Goal: Information Seeking & Learning: Stay updated

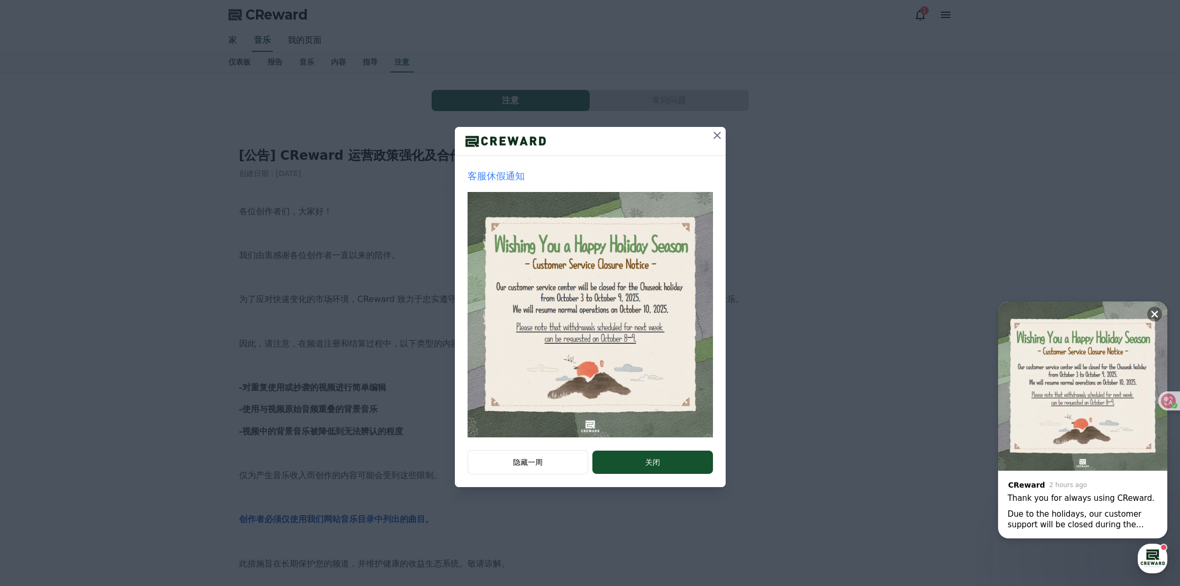
click at [711, 136] on icon at bounding box center [717, 135] width 13 height 13
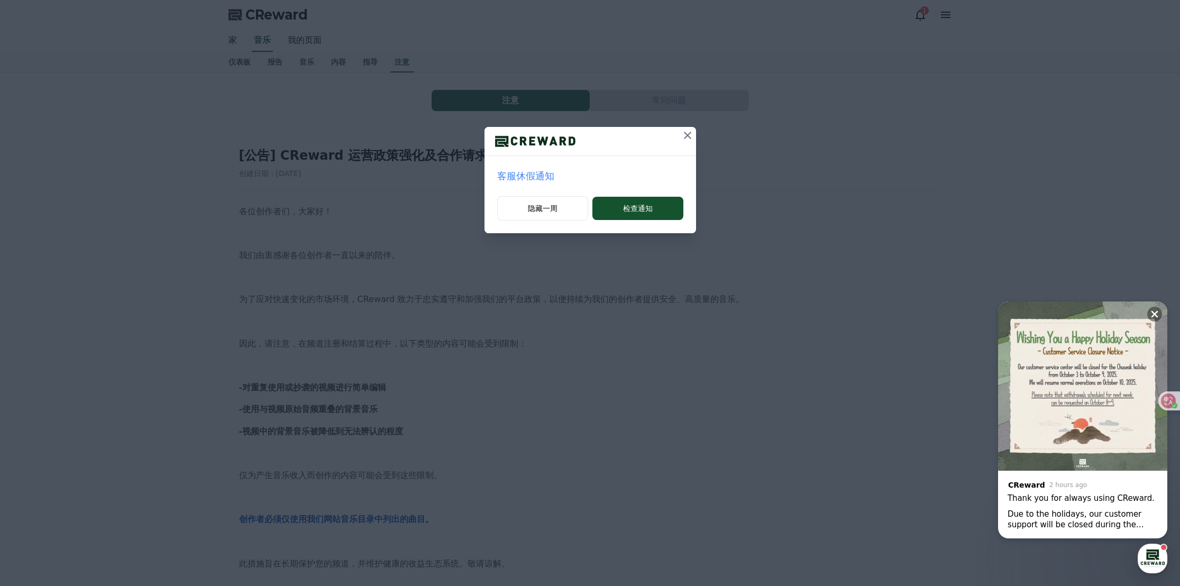
click at [684, 135] on icon at bounding box center [687, 135] width 13 height 13
click at [690, 135] on icon at bounding box center [687, 135] width 13 height 13
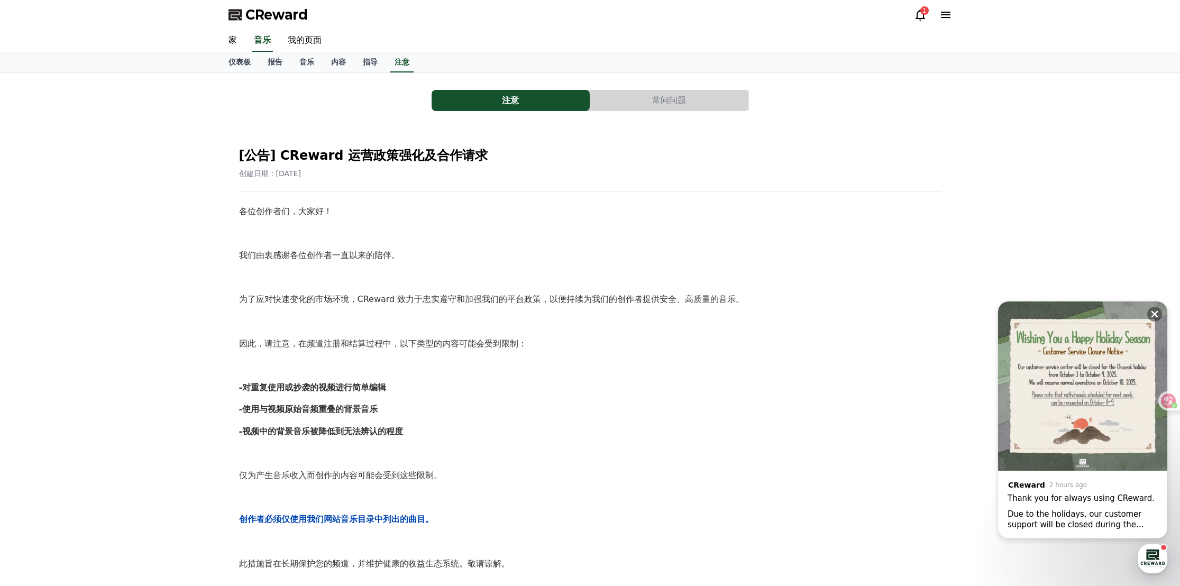
click at [433, 156] on font "[公告] CReward 运营政策强化及合作请求" at bounding box center [363, 155] width 249 height 15
click at [342, 164] on div "[公告] CReward 运营政策强化及合作请求 创建日期：[DATE]" at bounding box center [590, 159] width 702 height 40
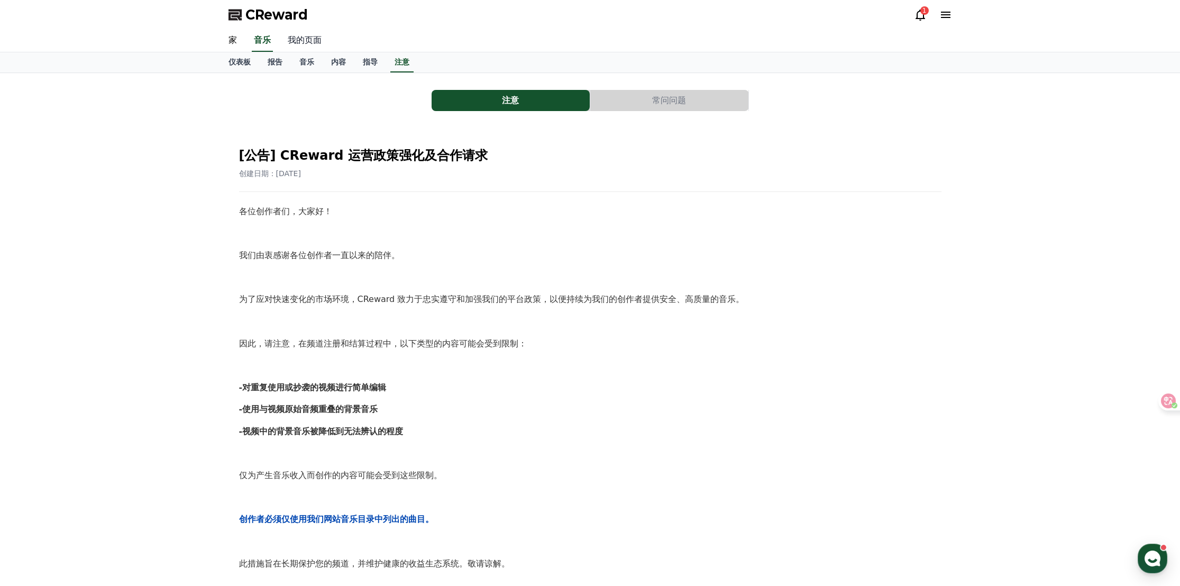
click at [305, 40] on font "我的页面" at bounding box center [305, 40] width 34 height 10
select select "**********"
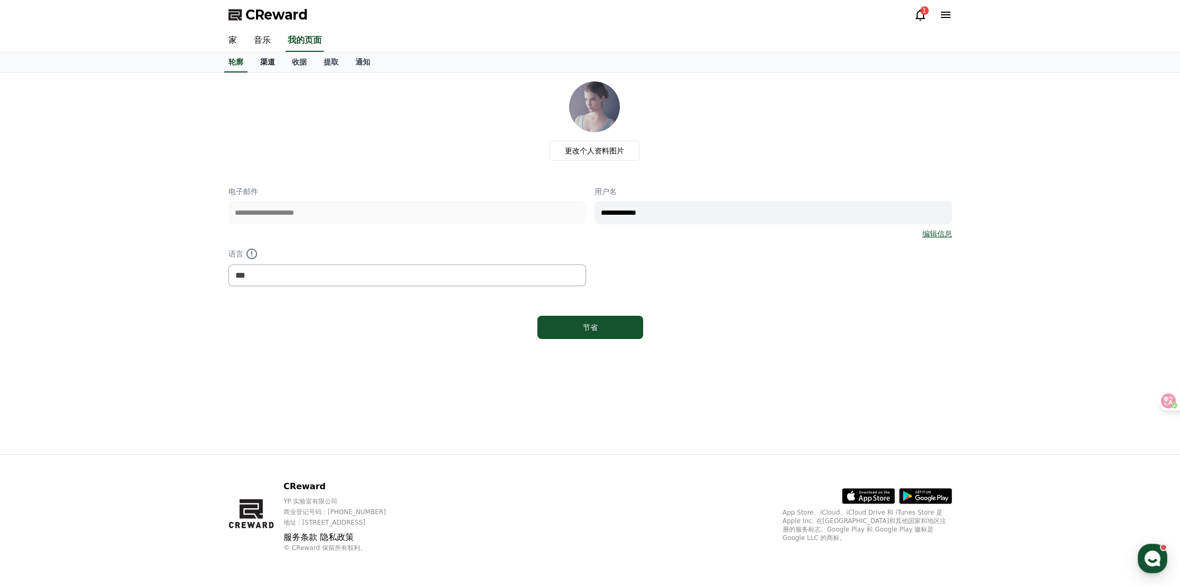
click at [273, 66] on font "渠道" at bounding box center [267, 62] width 15 height 8
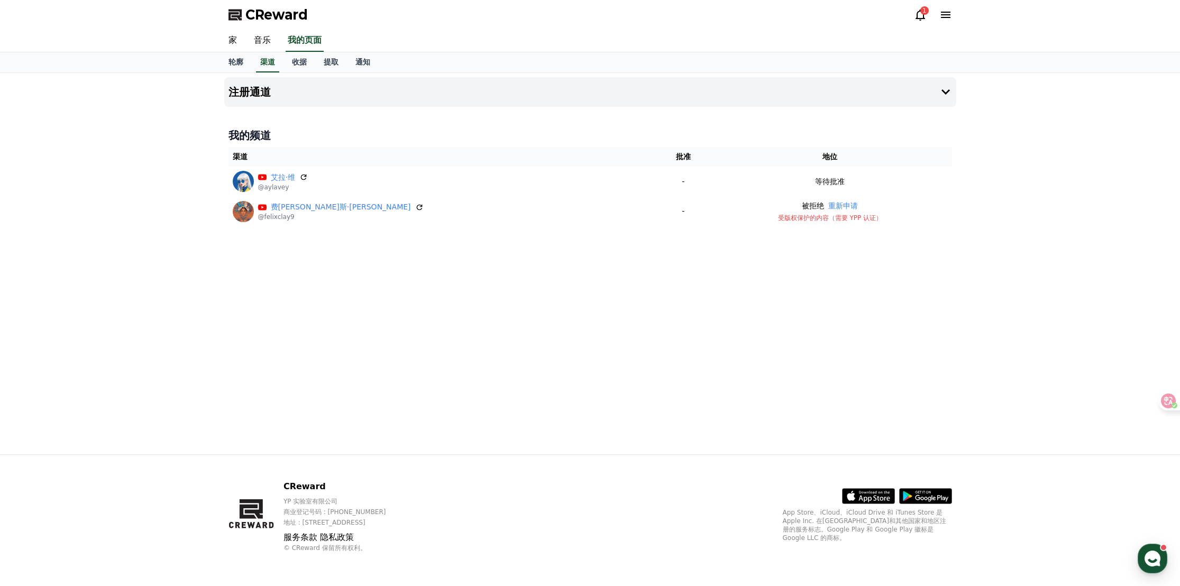
click at [920, 15] on icon at bounding box center [920, 14] width 13 height 13
click at [921, 17] on icon at bounding box center [920, 14] width 13 height 13
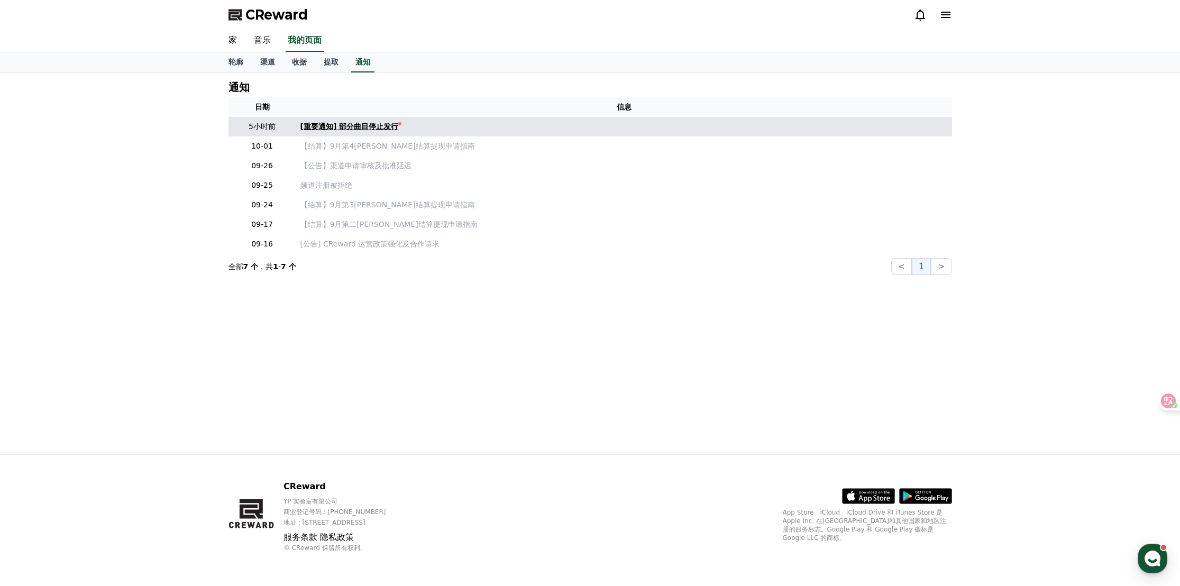
click at [376, 128] on font "[重要通知] 部分曲目停止发行" at bounding box center [349, 126] width 98 height 8
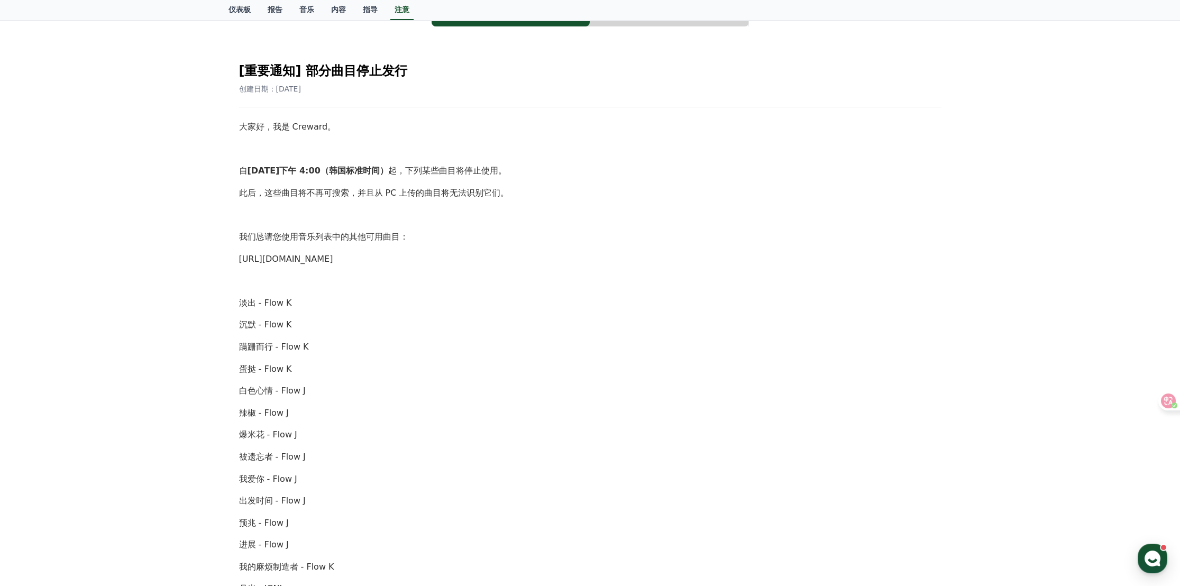
scroll to position [32, 0]
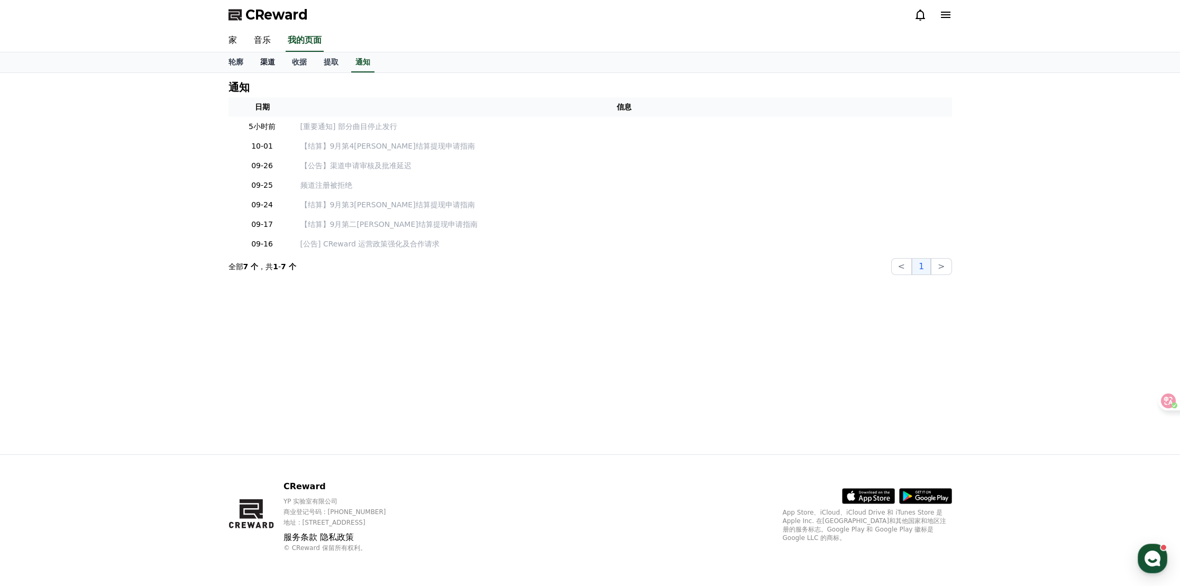
click at [271, 63] on font "渠道" at bounding box center [267, 62] width 15 height 8
